Goal: Obtain resource: Download file/media

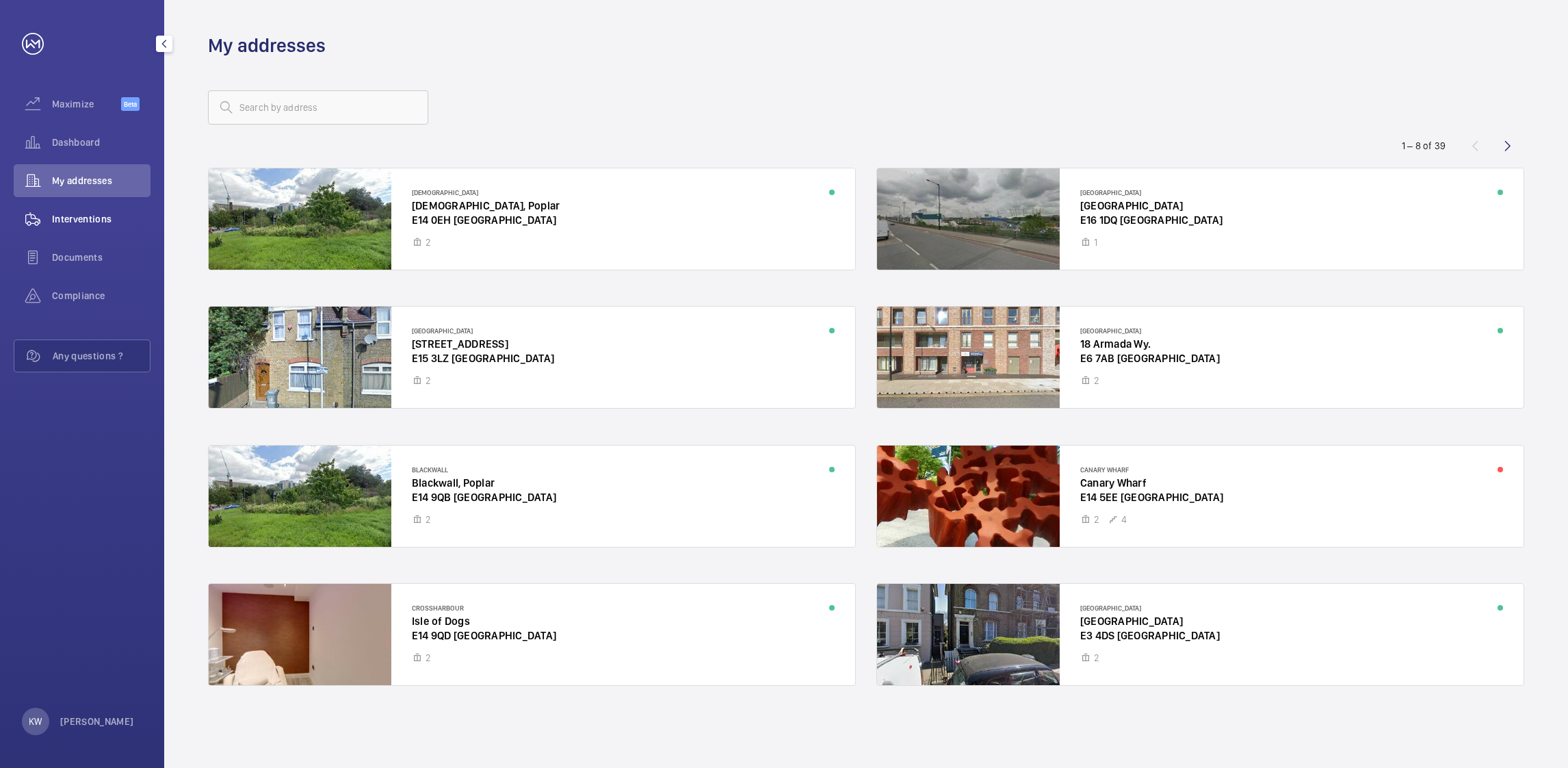
click at [89, 213] on span "Interventions" at bounding box center [101, 219] width 99 height 14
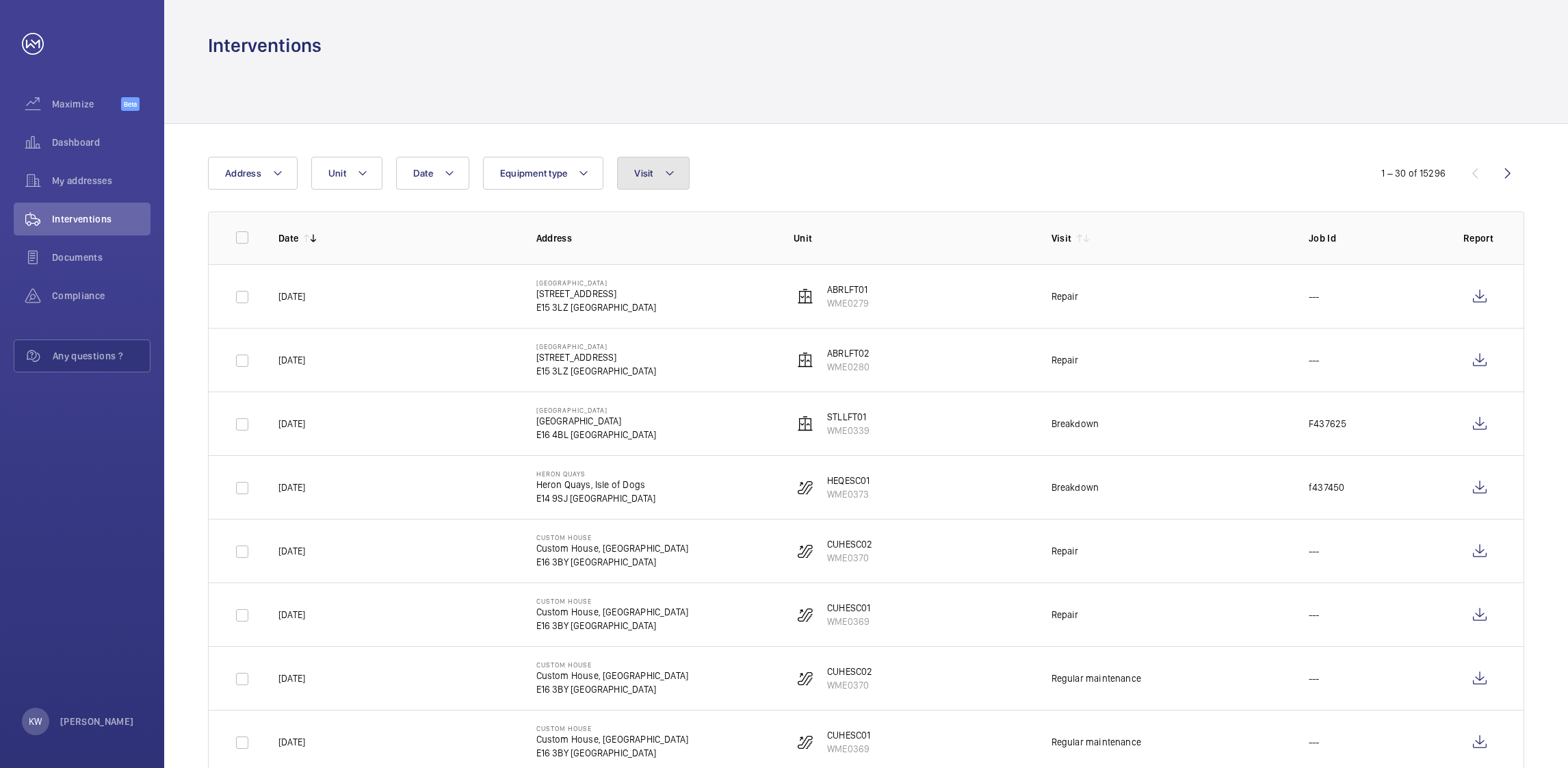
click at [684, 187] on button "Visit" at bounding box center [653, 173] width 71 height 33
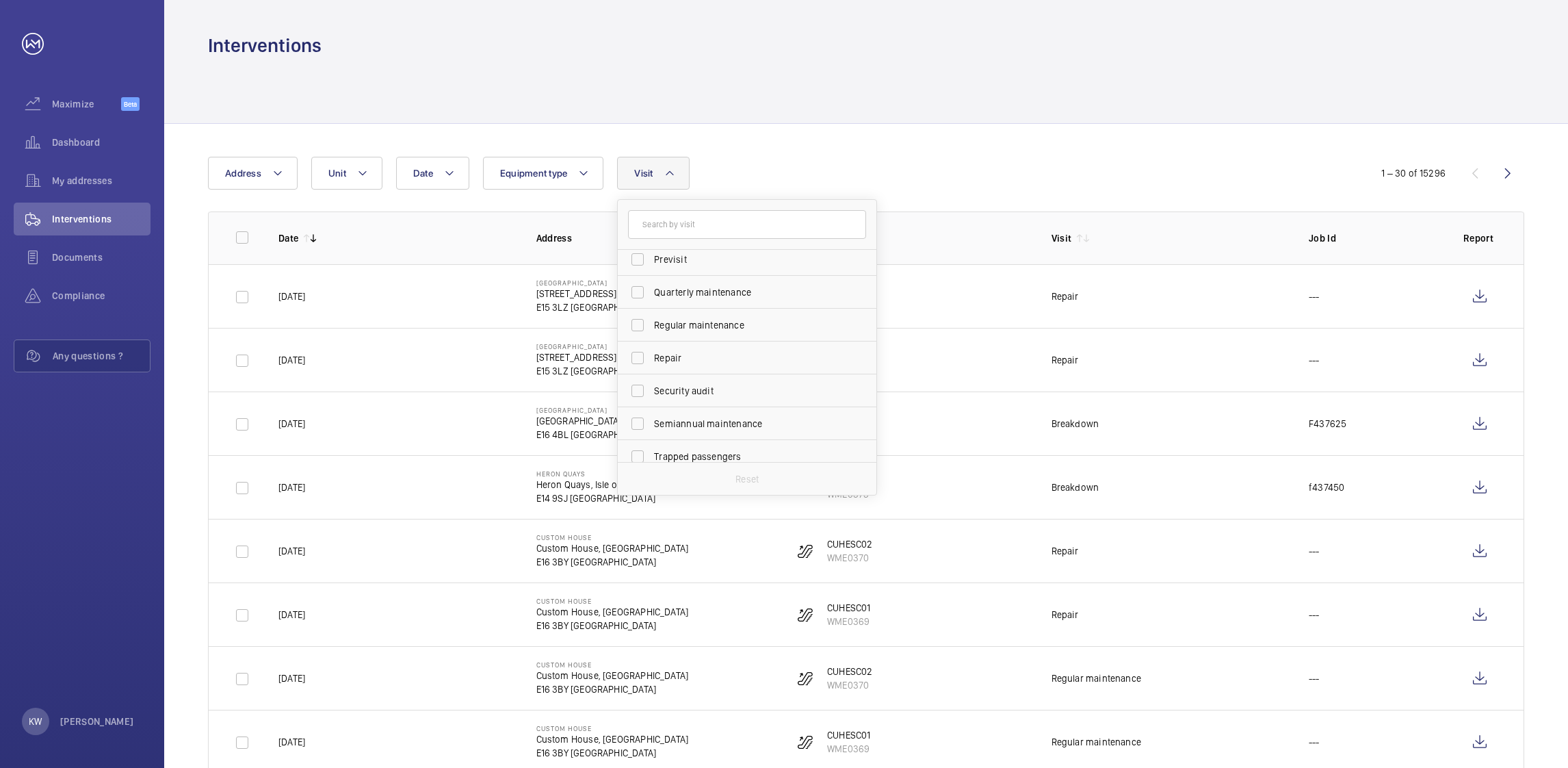
scroll to position [205, 0]
click at [671, 350] on span "Repair" at bounding box center [748, 357] width 188 height 14
click at [651, 350] on input "Repair" at bounding box center [637, 356] width 27 height 27
checkbox input "true"
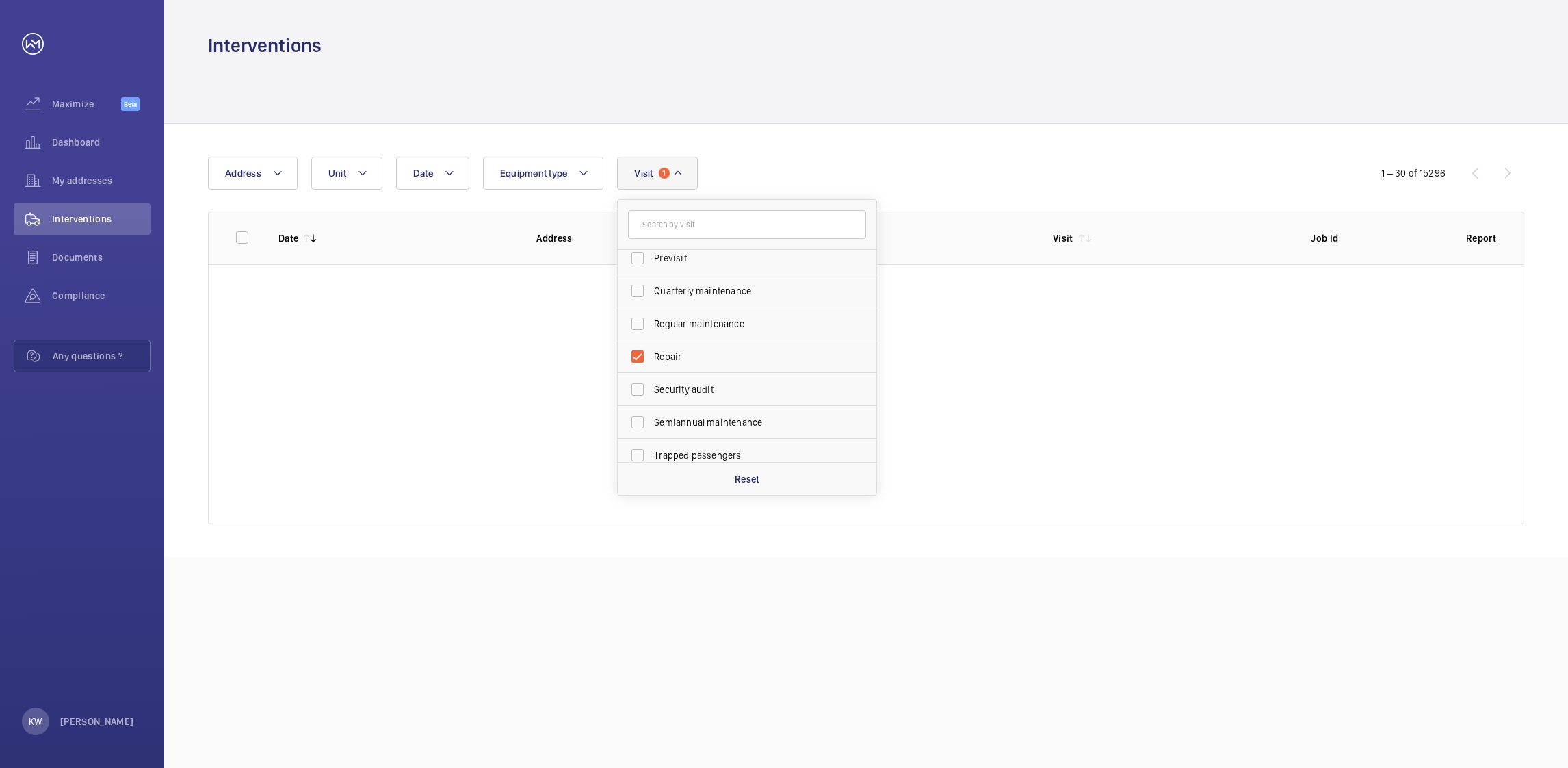
click at [1023, 187] on div "Date Address Unit Equipment type Visit 1 Annual maintenance Breakdown Client me…" at bounding box center [784, 173] width 1152 height 33
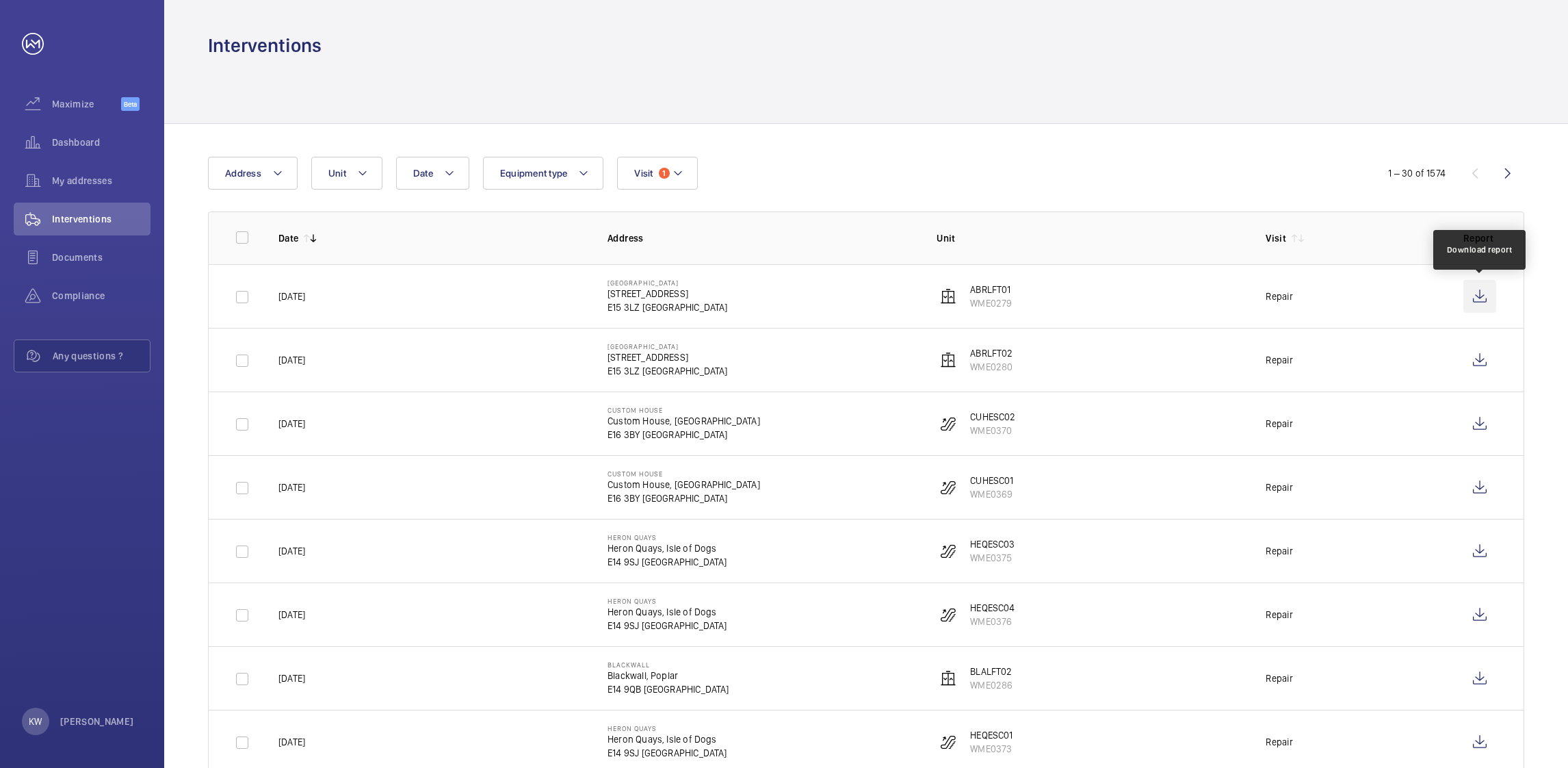
click at [1477, 295] on wm-front-icon-button at bounding box center [1480, 296] width 33 height 33
click at [1475, 362] on wm-front-icon-button at bounding box center [1480, 360] width 33 height 33
click at [123, 188] on div "My addresses" at bounding box center [82, 180] width 137 height 33
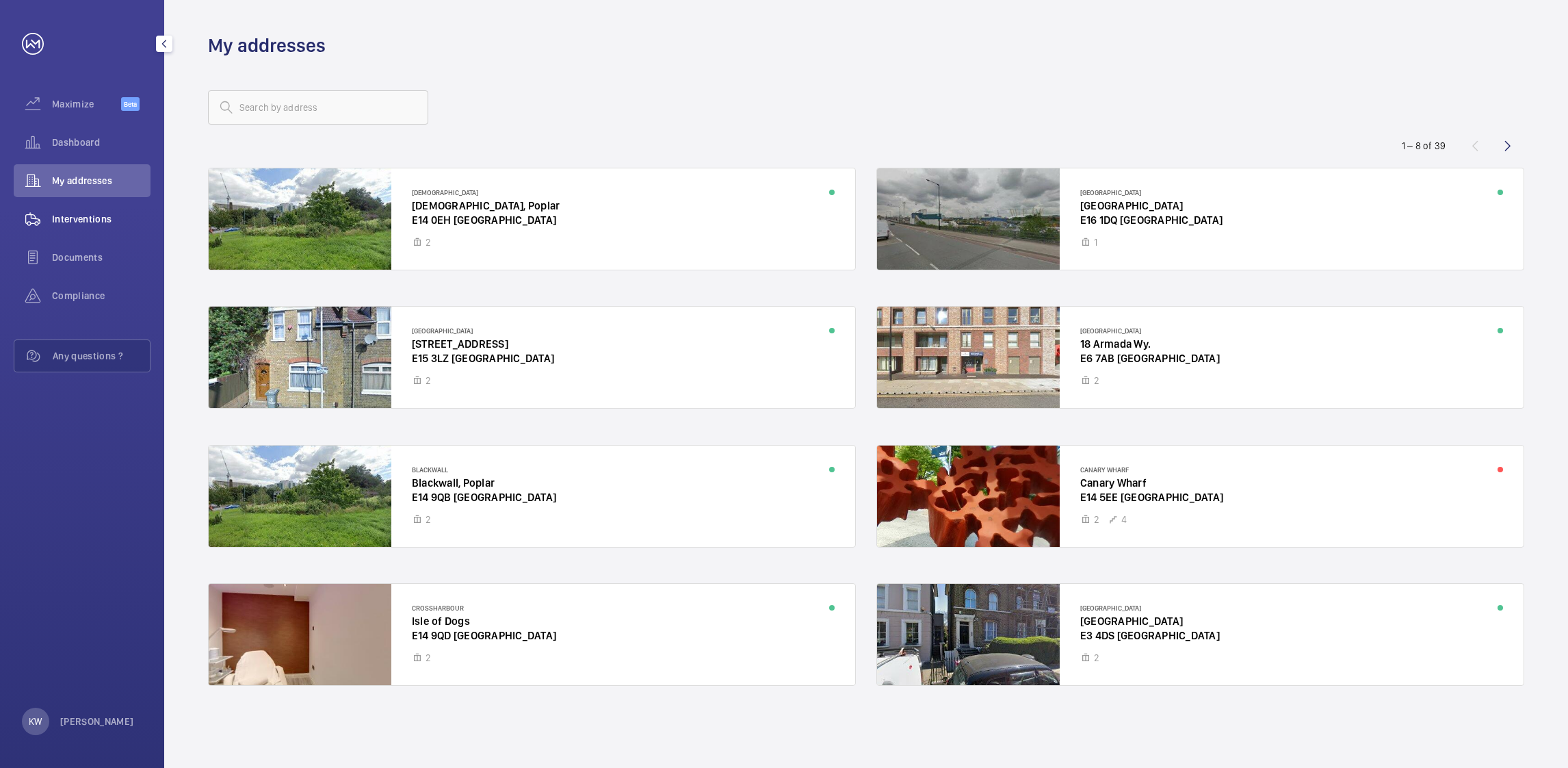
click at [98, 215] on span "Interventions" at bounding box center [101, 219] width 99 height 14
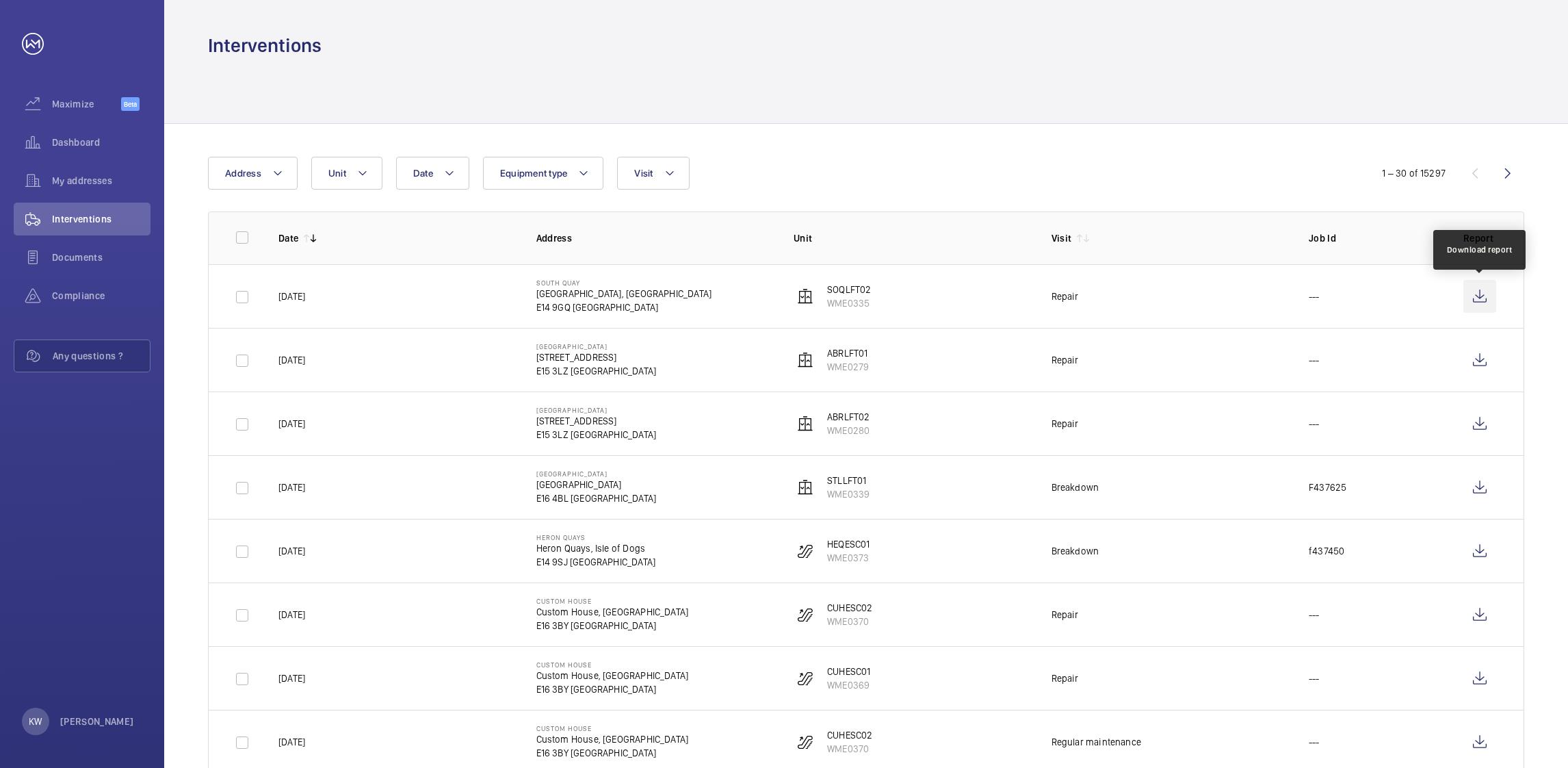
click at [1472, 297] on wm-front-icon-button at bounding box center [1480, 296] width 33 height 33
click at [101, 189] on div "My addresses" at bounding box center [82, 180] width 137 height 33
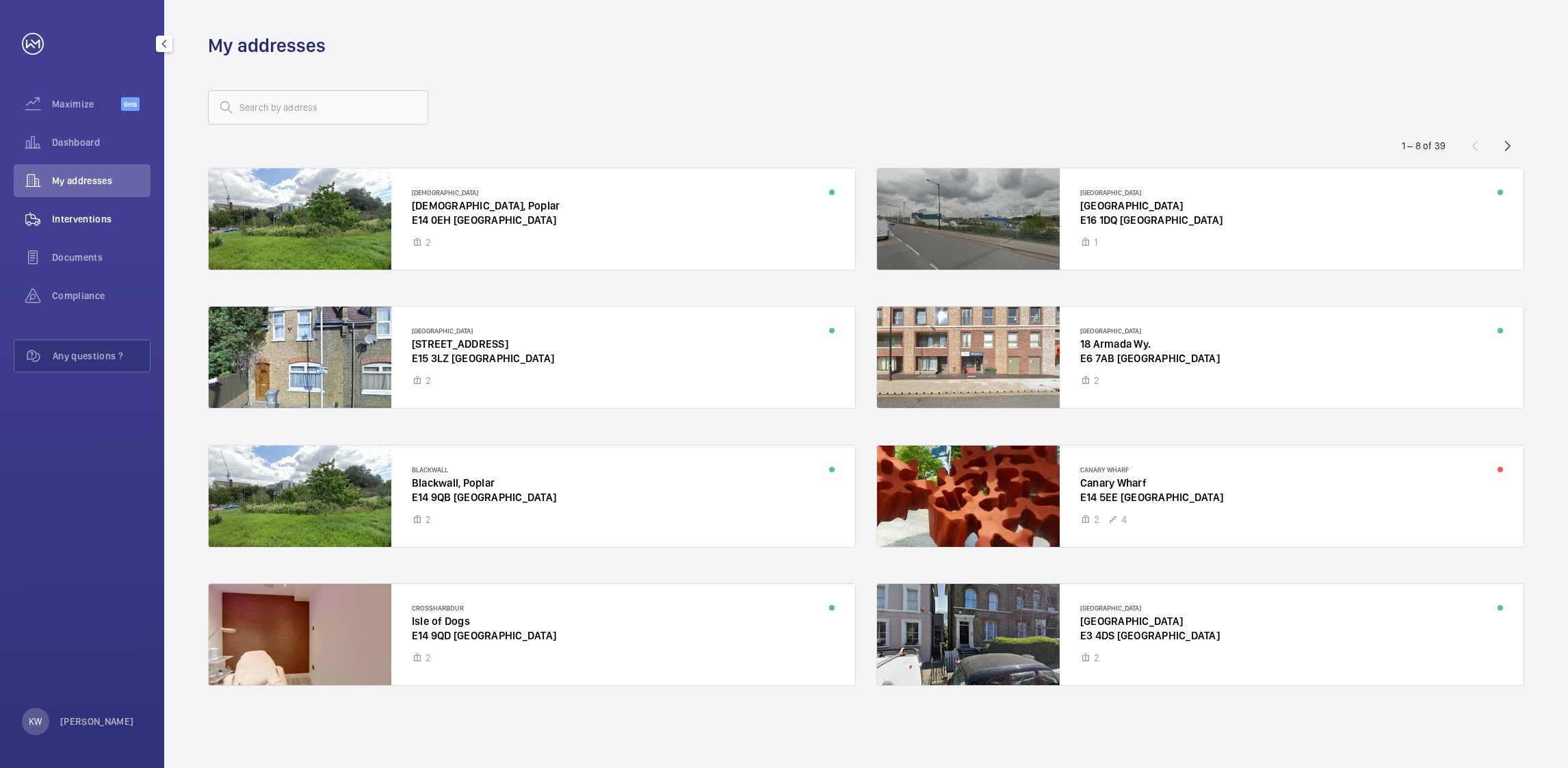
click at [100, 215] on span "Interventions" at bounding box center [101, 219] width 99 height 14
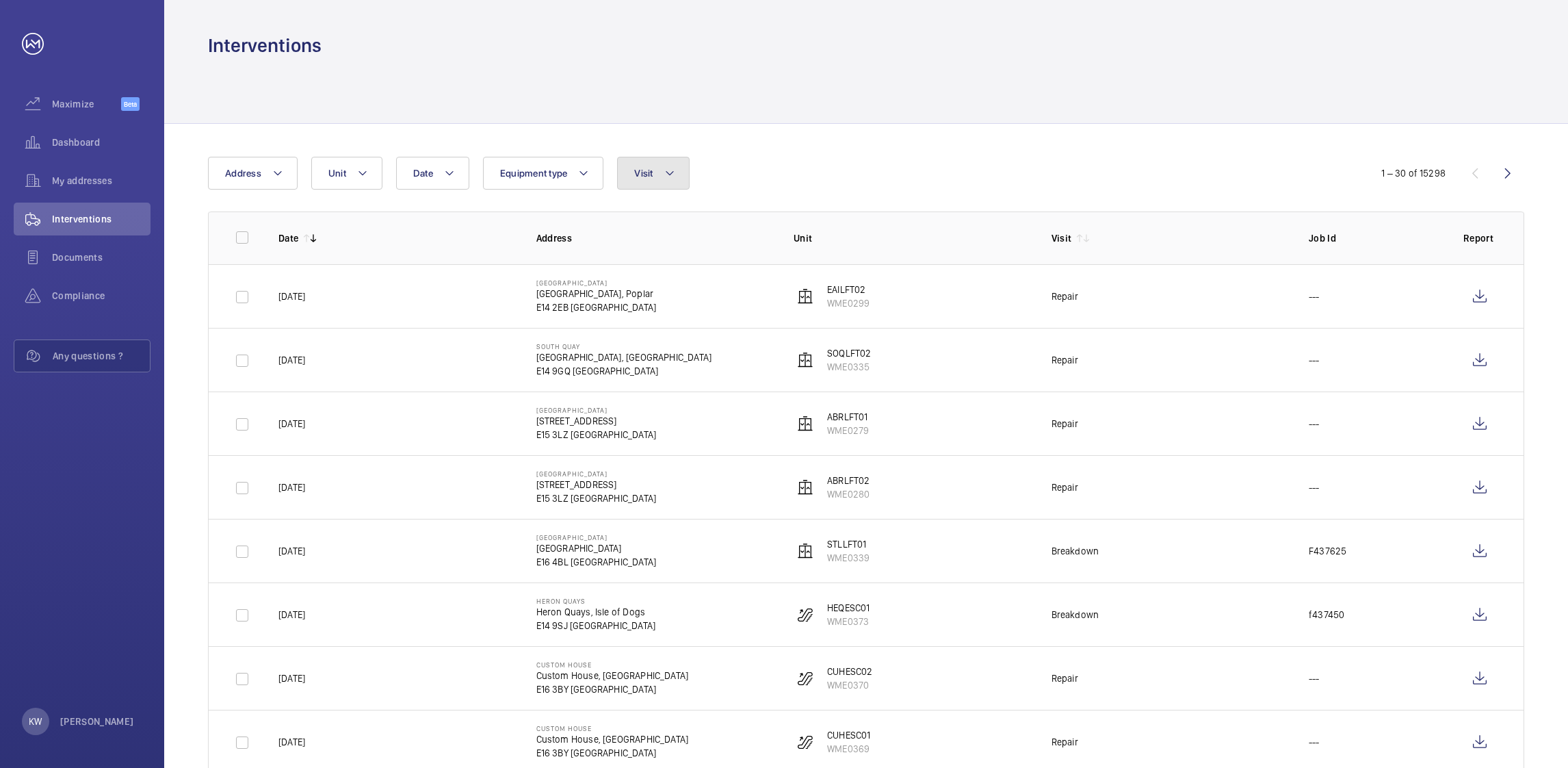
click at [685, 176] on button "Visit" at bounding box center [653, 173] width 71 height 33
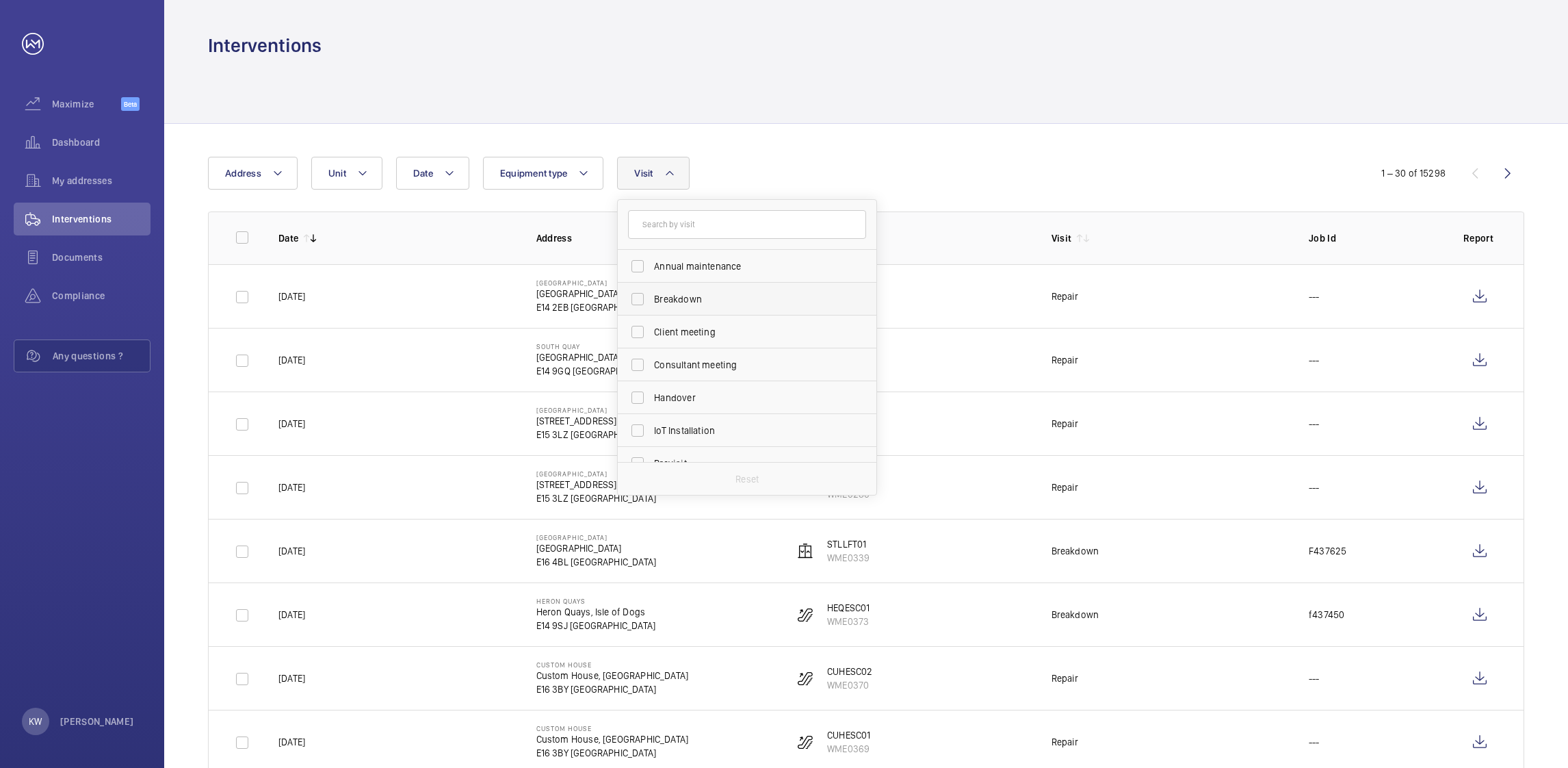
scroll to position [215, 0]
click at [677, 347] on span "Repair" at bounding box center [748, 348] width 188 height 14
click at [651, 347] on input "Repair" at bounding box center [637, 347] width 27 height 27
checkbox input "true"
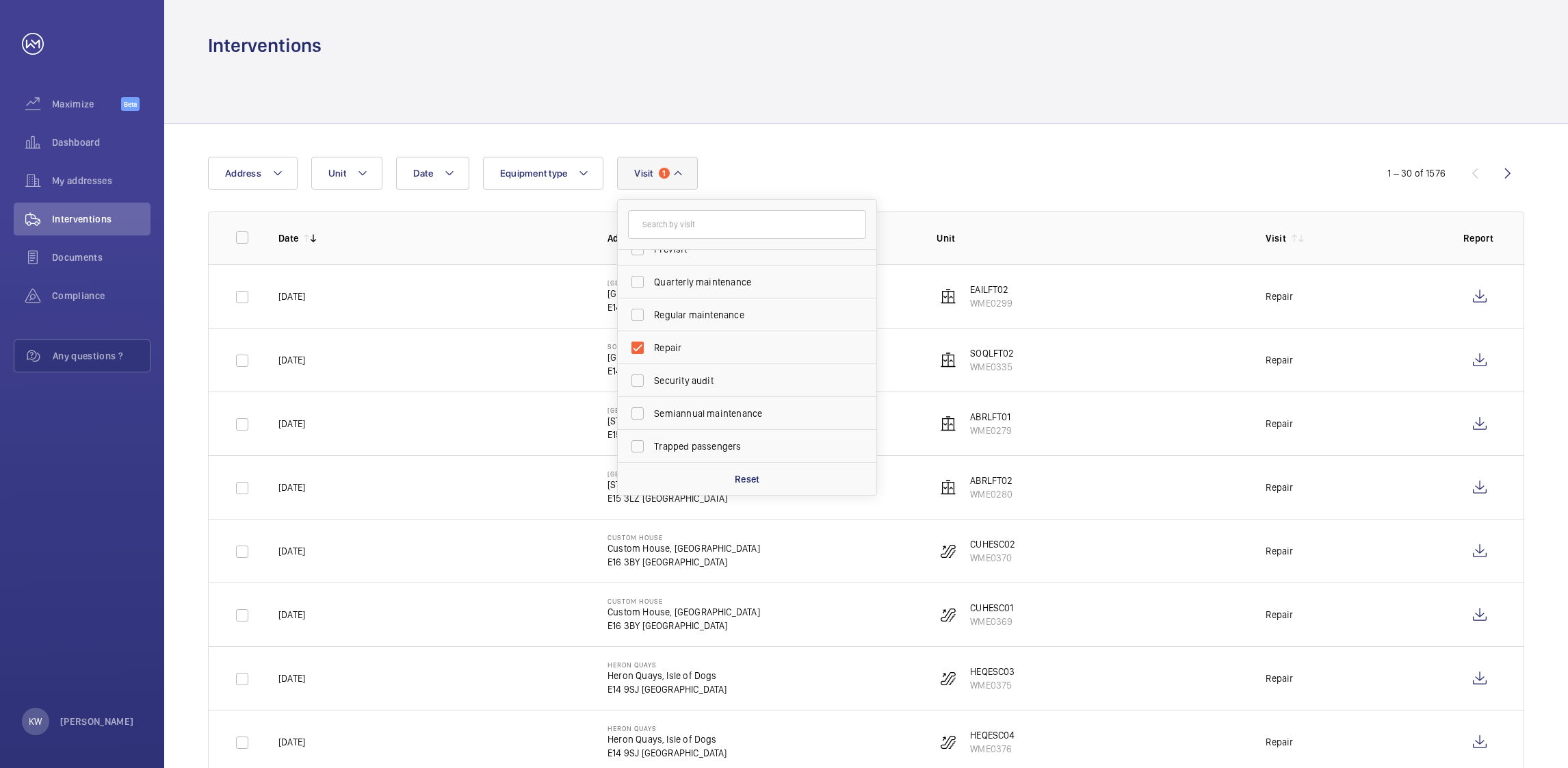
click at [1044, 178] on div "Date Address Unit Equipment type Visit 1 Annual maintenance Breakdown Client me…" at bounding box center [784, 173] width 1152 height 33
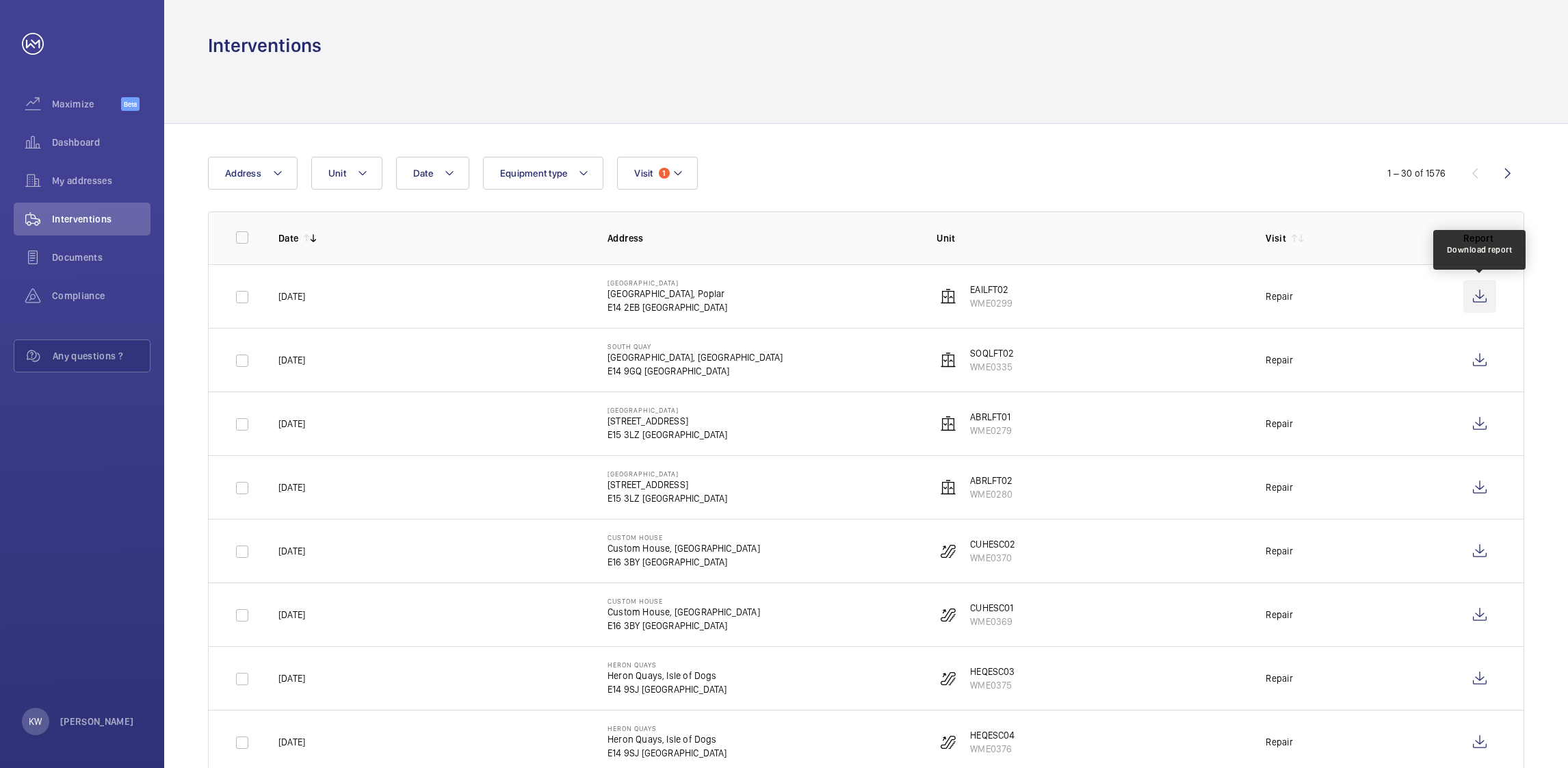
click at [1486, 296] on wm-front-icon-button at bounding box center [1480, 296] width 33 height 33
click at [1037, 330] on td "SOQLFT02 WME0335" at bounding box center [1079, 360] width 329 height 64
click at [889, 232] on p "Address" at bounding box center [761, 239] width 307 height 14
click at [93, 219] on span "Interventions" at bounding box center [101, 219] width 99 height 14
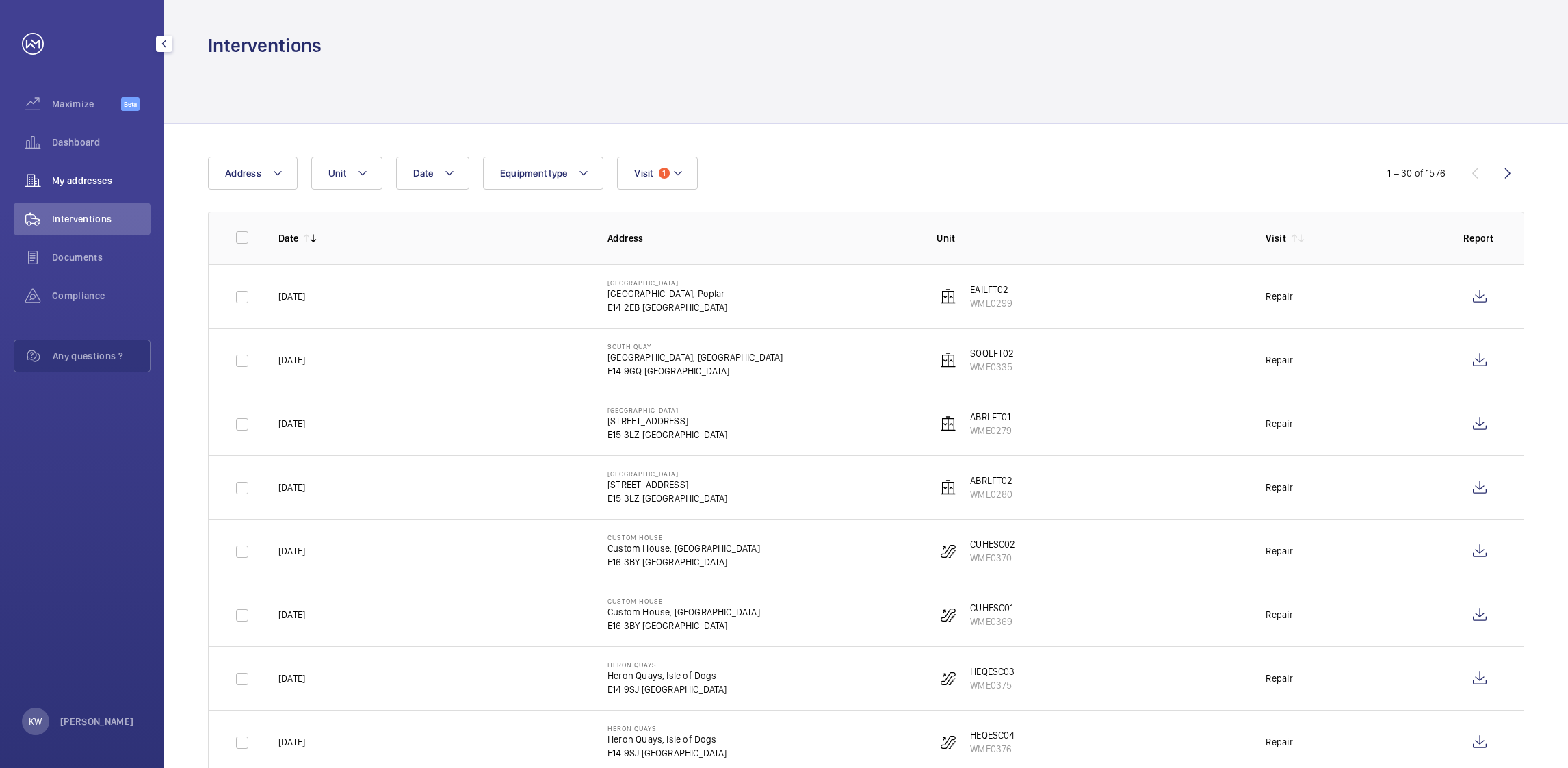
click at [75, 187] on div "My addresses" at bounding box center [82, 180] width 137 height 33
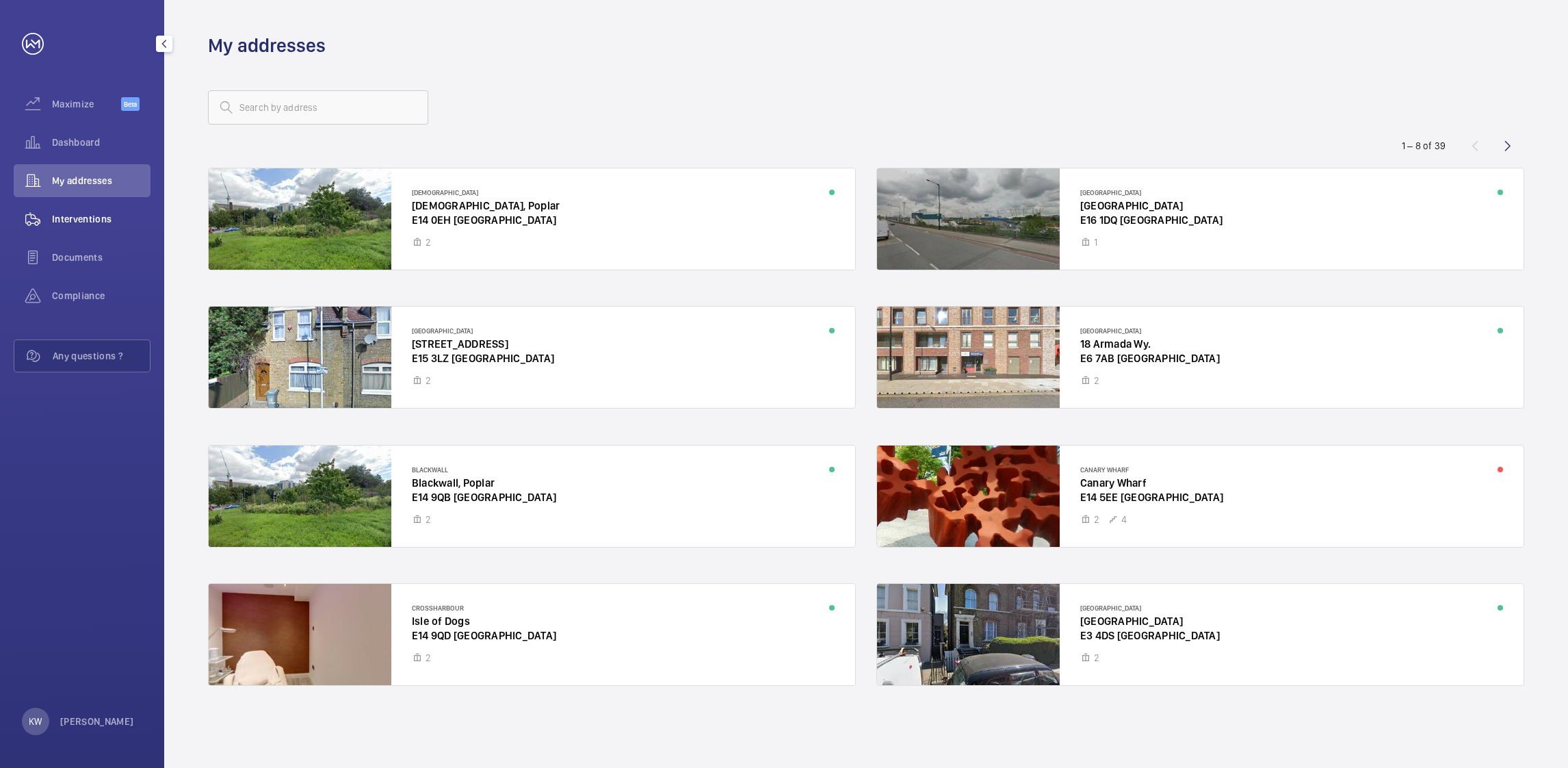
click at [78, 214] on span "Interventions" at bounding box center [101, 219] width 99 height 14
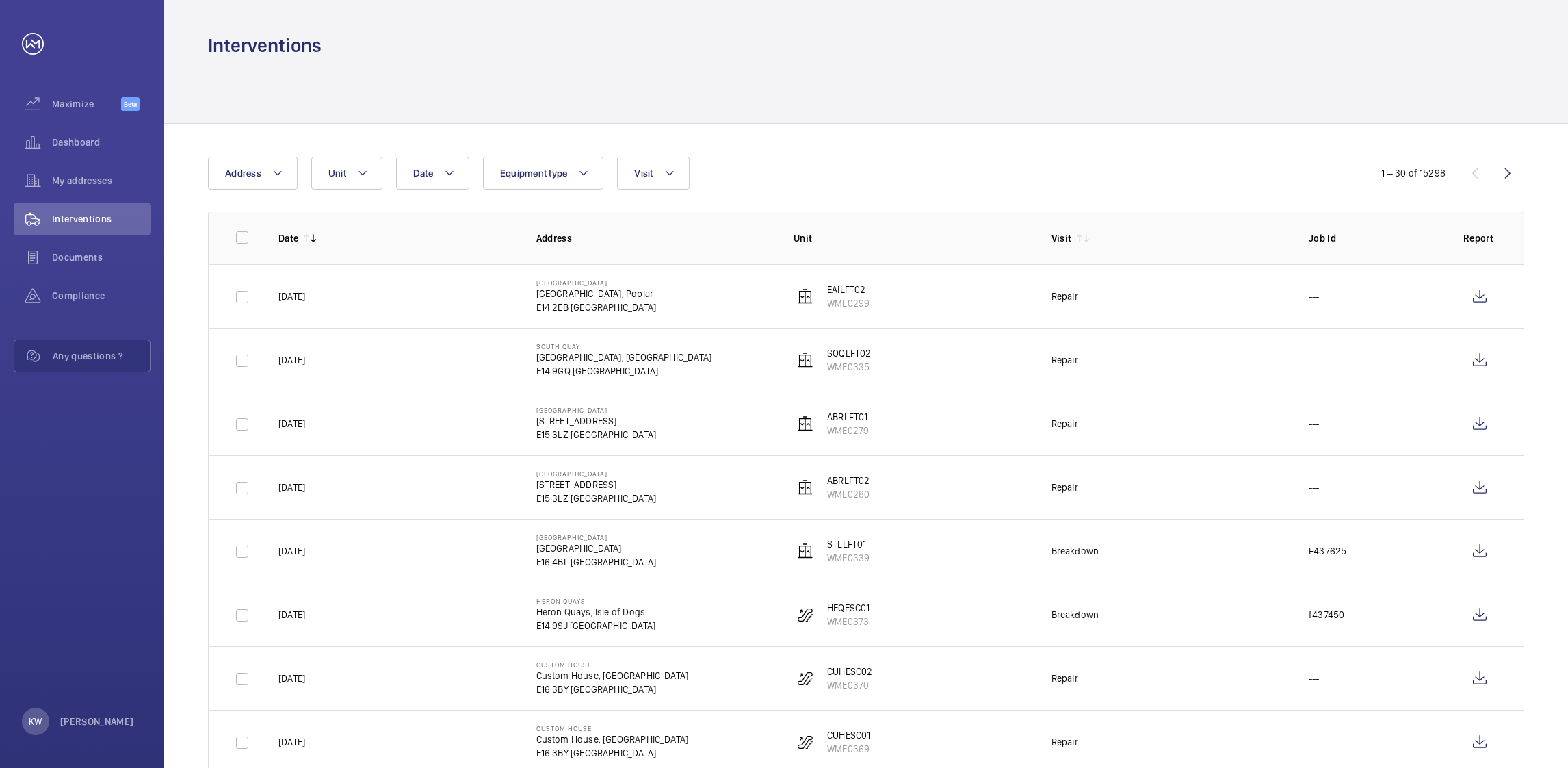
click at [85, 194] on div "My addresses" at bounding box center [82, 180] width 137 height 33
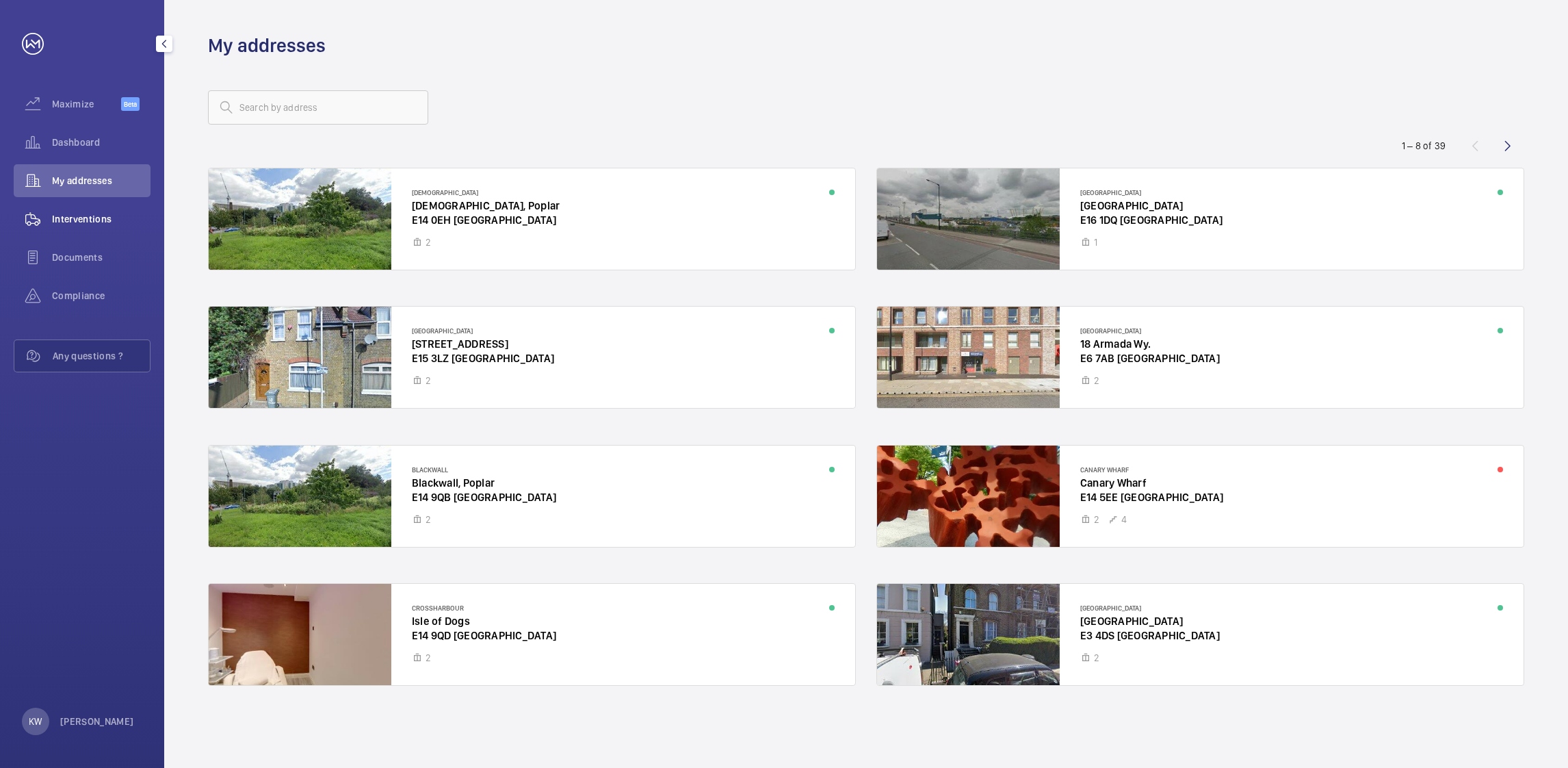
click at [89, 218] on span "Interventions" at bounding box center [101, 219] width 99 height 14
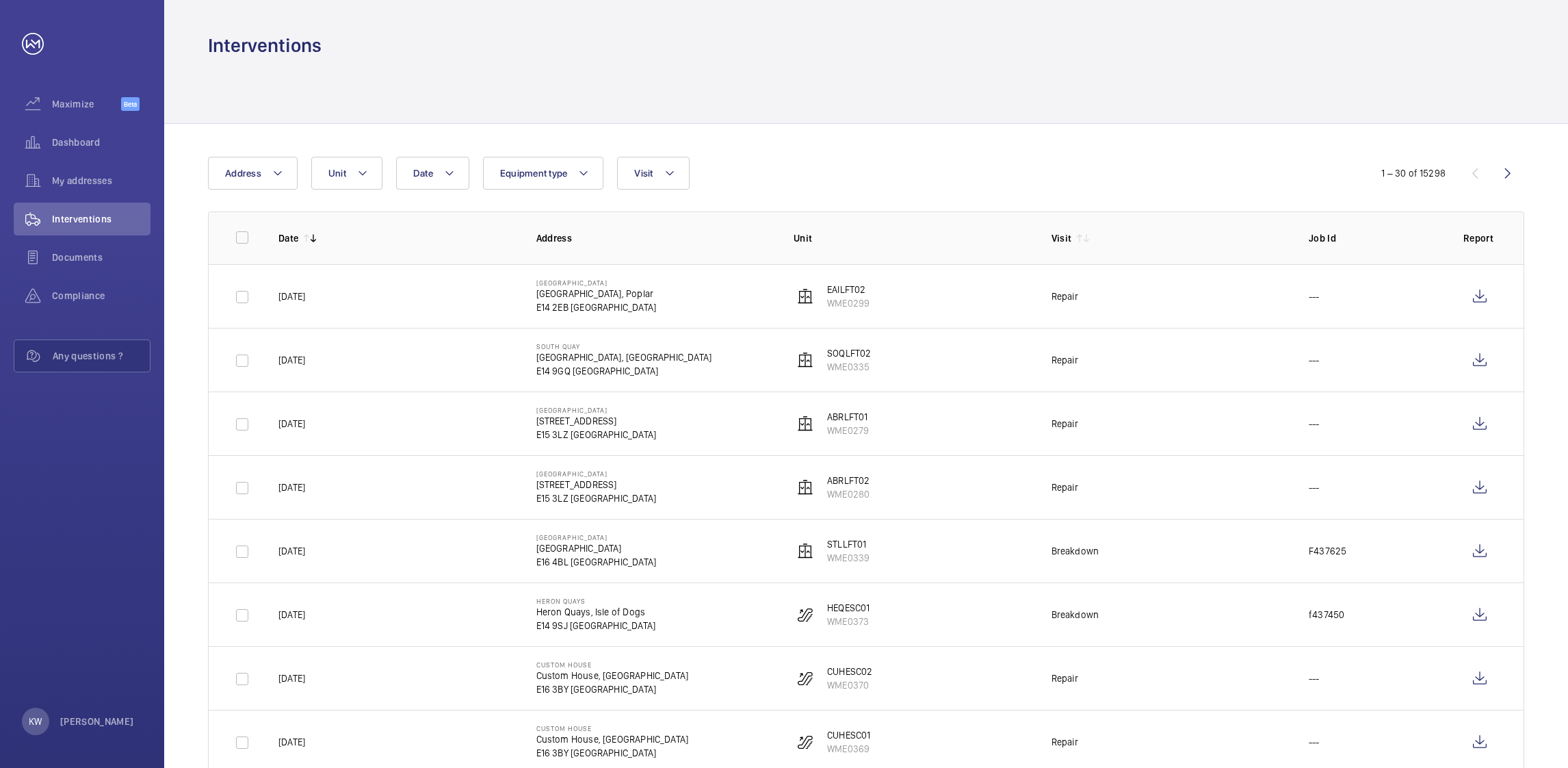
click at [1032, 157] on div "Date Address Unit Equipment type Visit" at bounding box center [784, 173] width 1152 height 33
click at [982, 116] on div at bounding box center [866, 91] width 1316 height 65
click at [129, 189] on div "My addresses" at bounding box center [82, 180] width 137 height 33
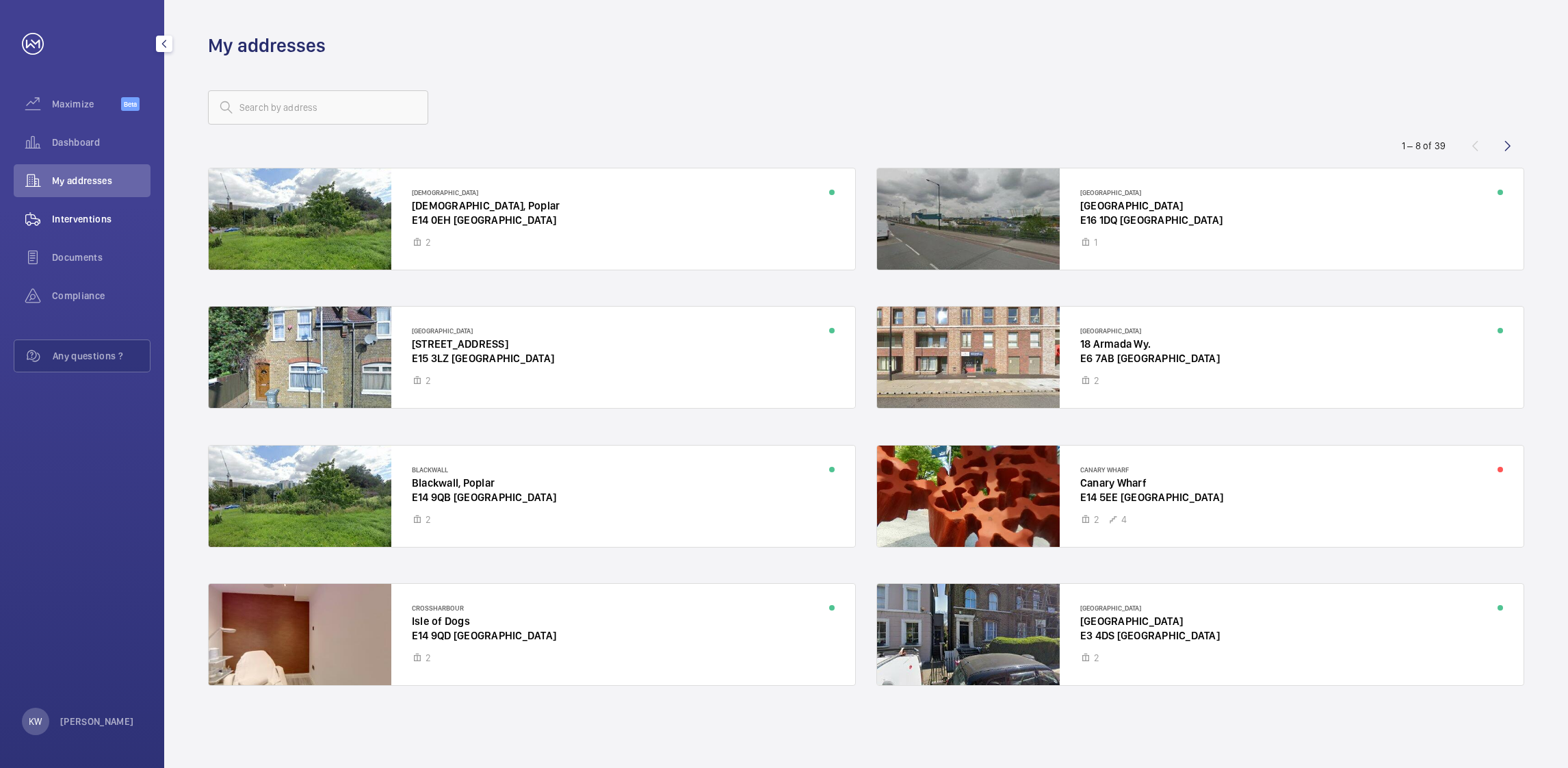
click at [102, 225] on span "Interventions" at bounding box center [101, 219] width 99 height 14
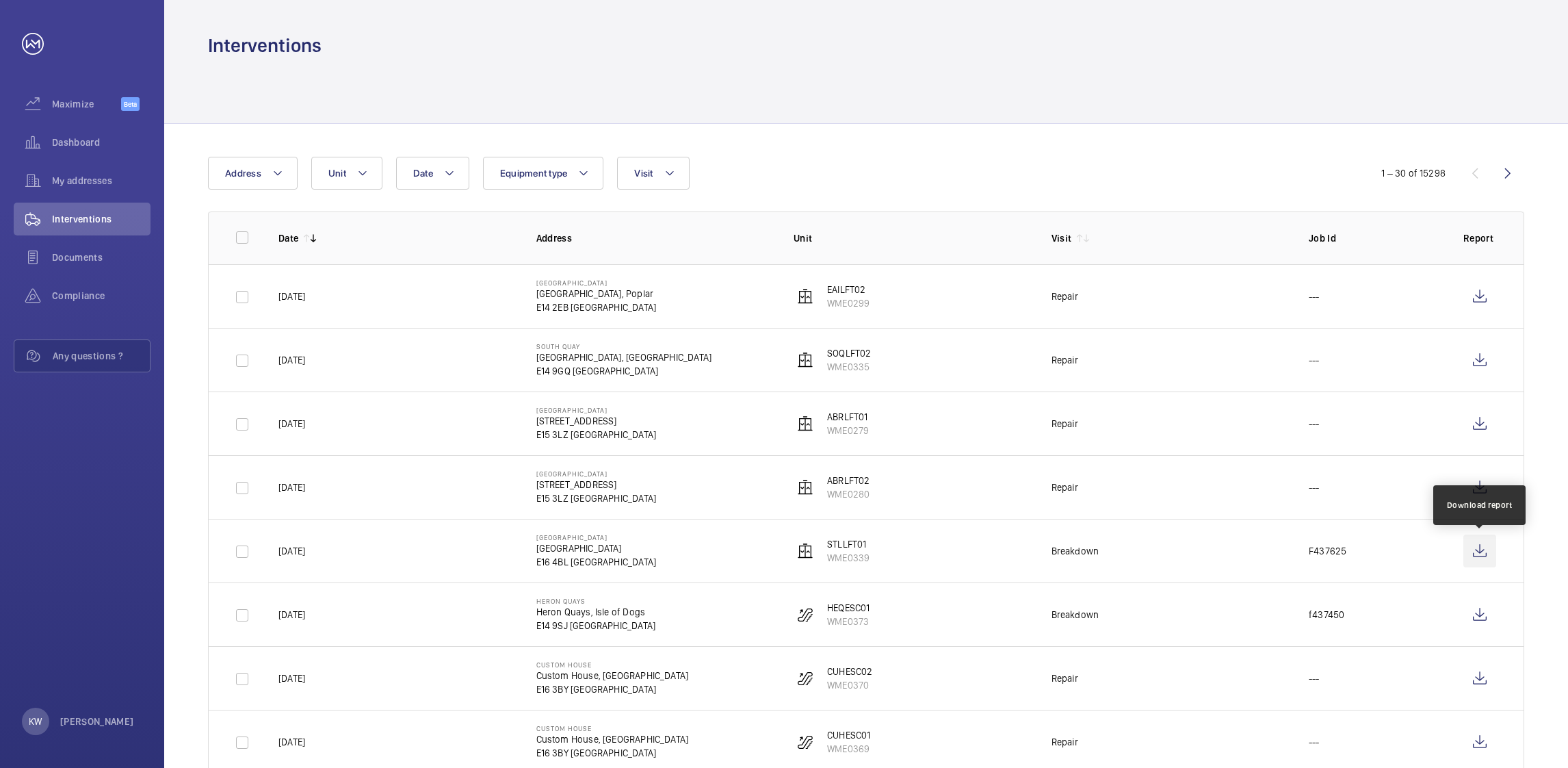
click at [1484, 552] on wm-front-icon-button at bounding box center [1480, 551] width 33 height 33
